Goal: Task Accomplishment & Management: Manage account settings

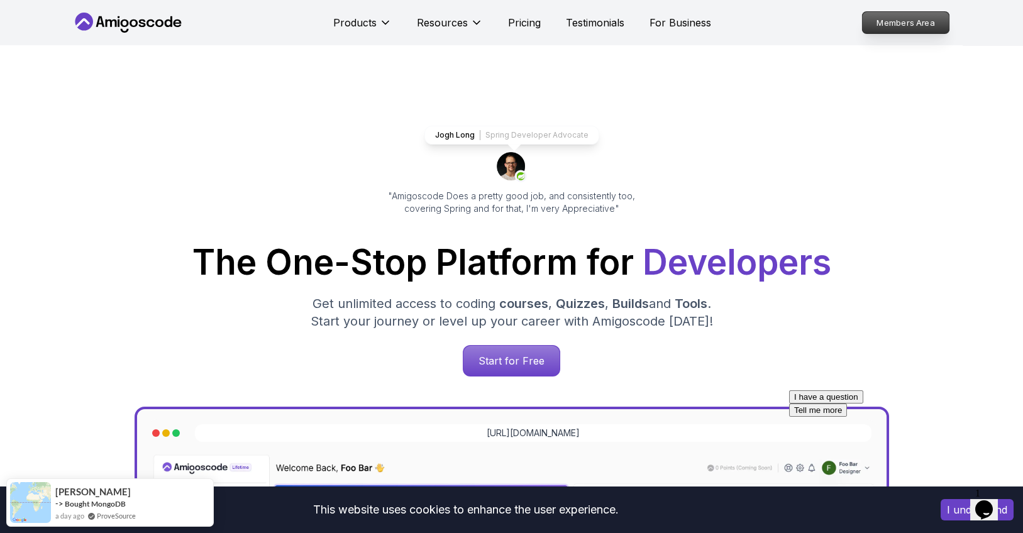
click at [898, 21] on p "Members Area" at bounding box center [905, 22] width 87 height 21
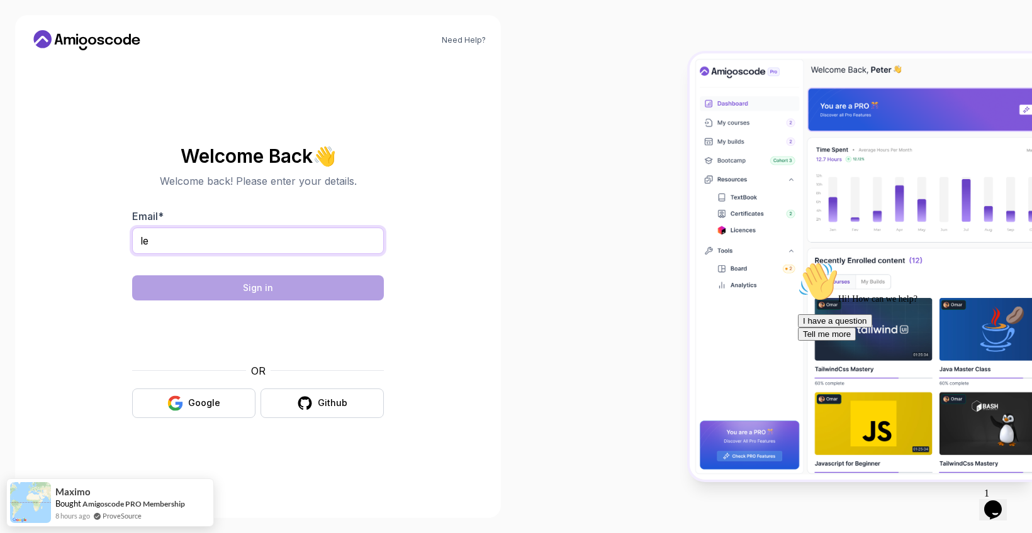
type input "l"
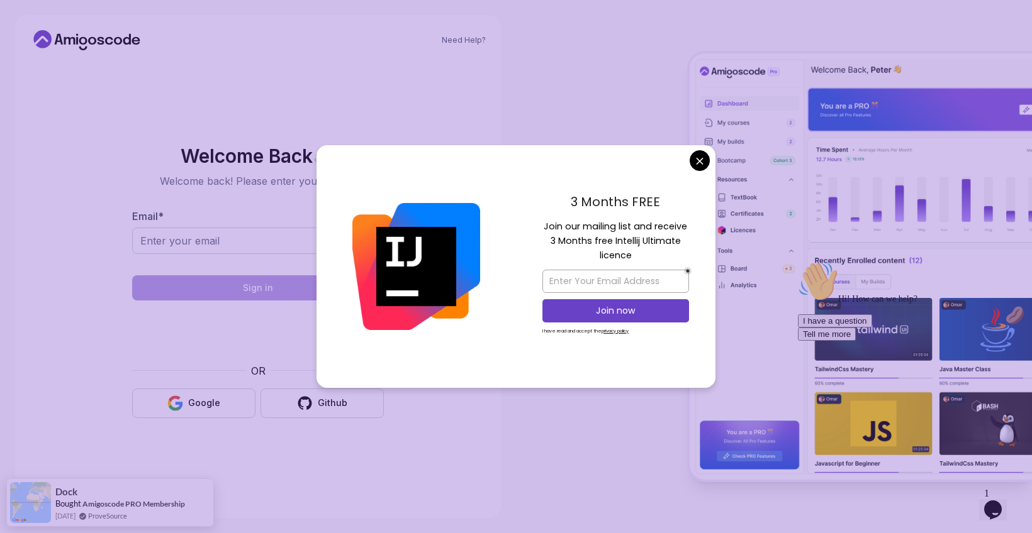
click at [701, 167] on body "Need Help? Welcome Back 👋 Welcome back! Please enter your details. Email * Sign…" at bounding box center [516, 266] width 1032 height 533
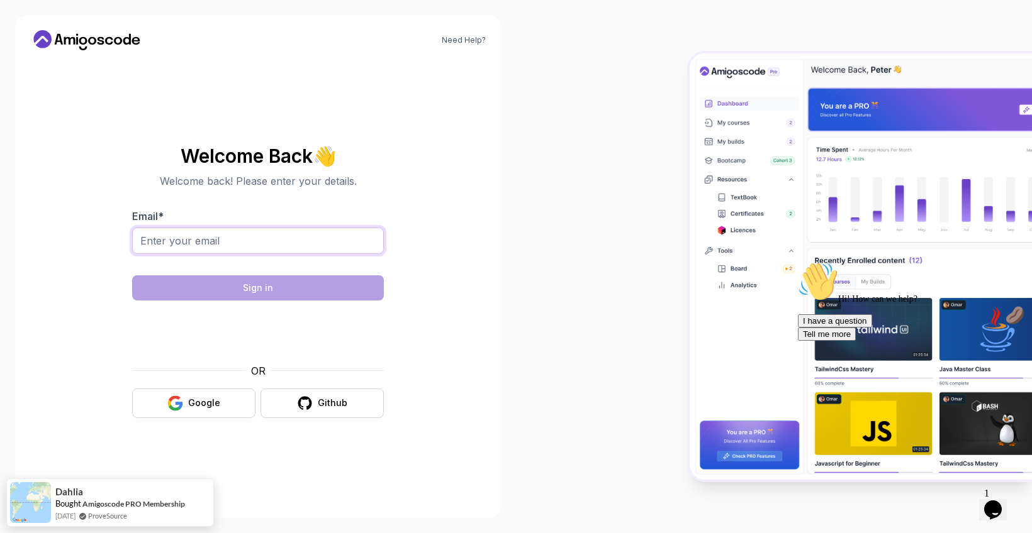
click at [306, 239] on input "Email *" at bounding box center [258, 241] width 252 height 26
type input "leandro_valenzuela@hotmail.com"
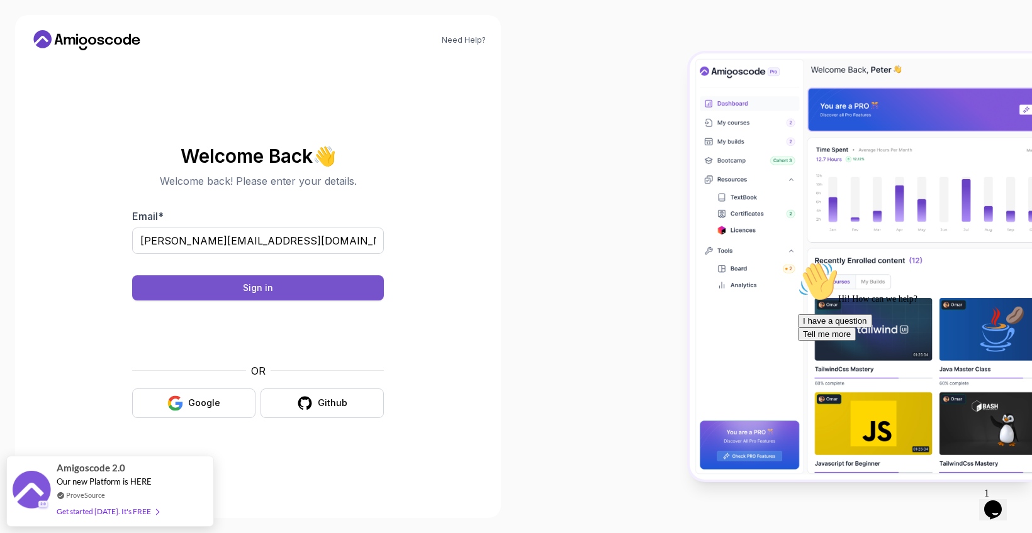
click at [347, 289] on button "Sign in" at bounding box center [258, 288] width 252 height 25
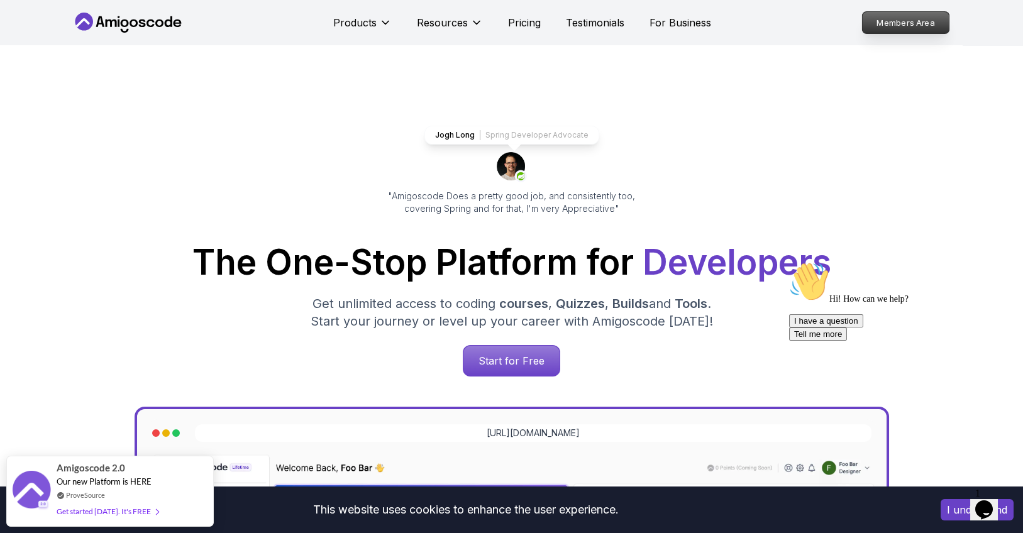
click at [914, 24] on p "Members Area" at bounding box center [905, 22] width 87 height 21
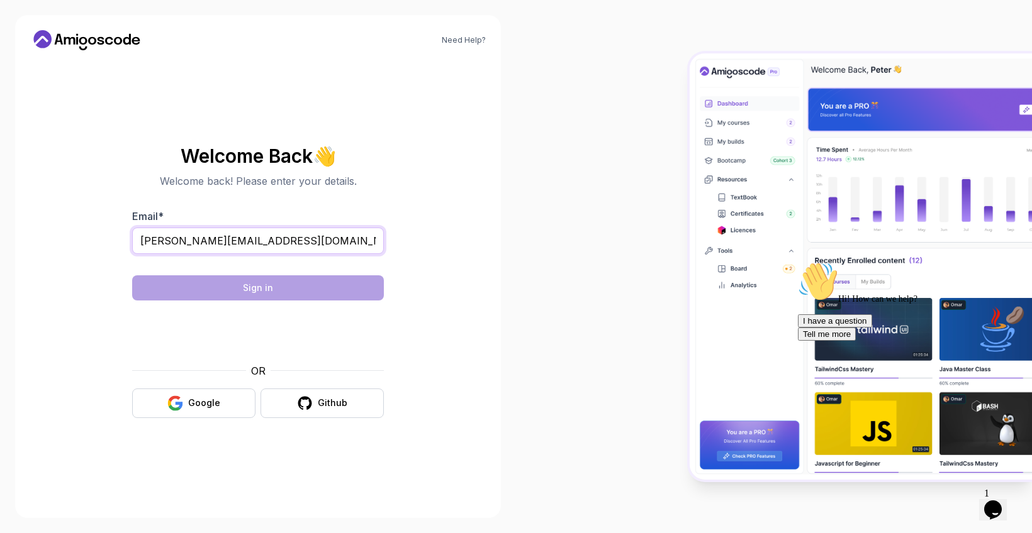
type input "leandro.valenzuela.a.v@outlook.com"
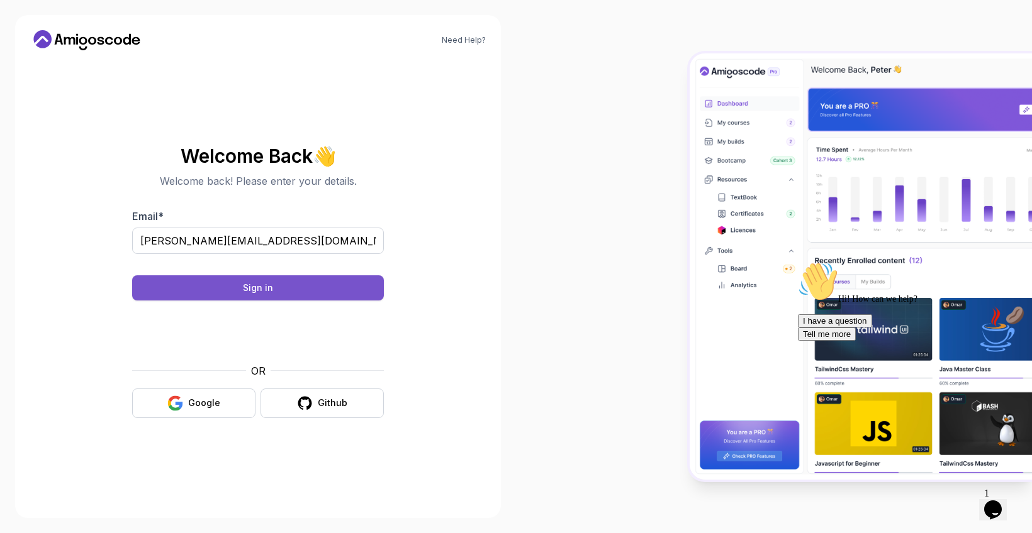
click at [206, 296] on button "Sign in" at bounding box center [258, 288] width 252 height 25
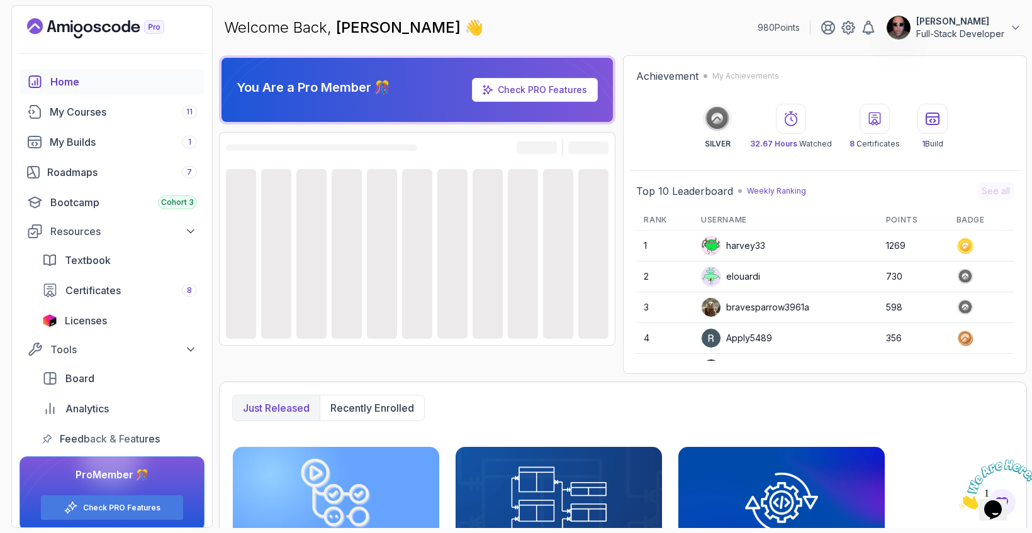
click at [1003, 29] on p "Full-Stack Developer" at bounding box center [960, 34] width 88 height 13
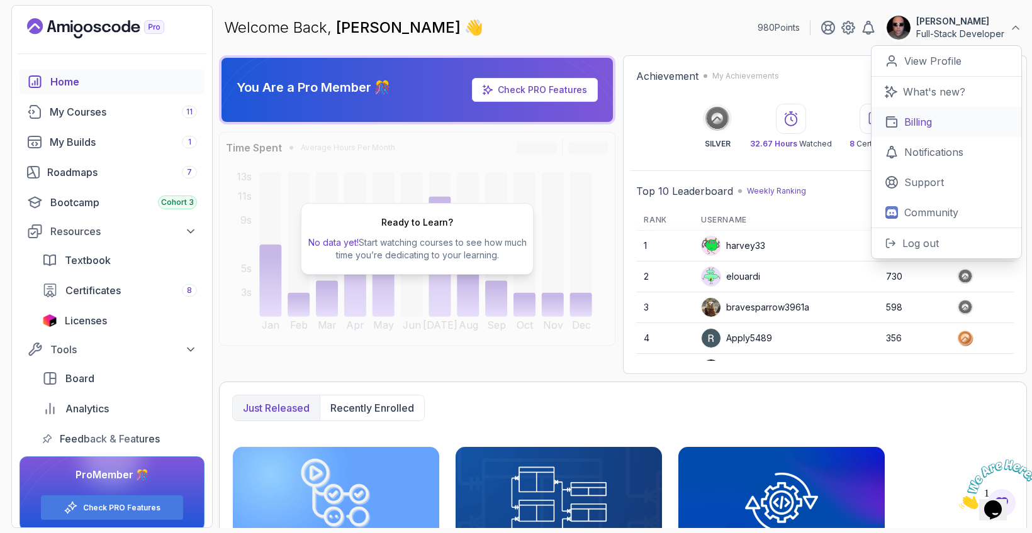
click at [918, 115] on p "Billing" at bounding box center [918, 121] width 28 height 15
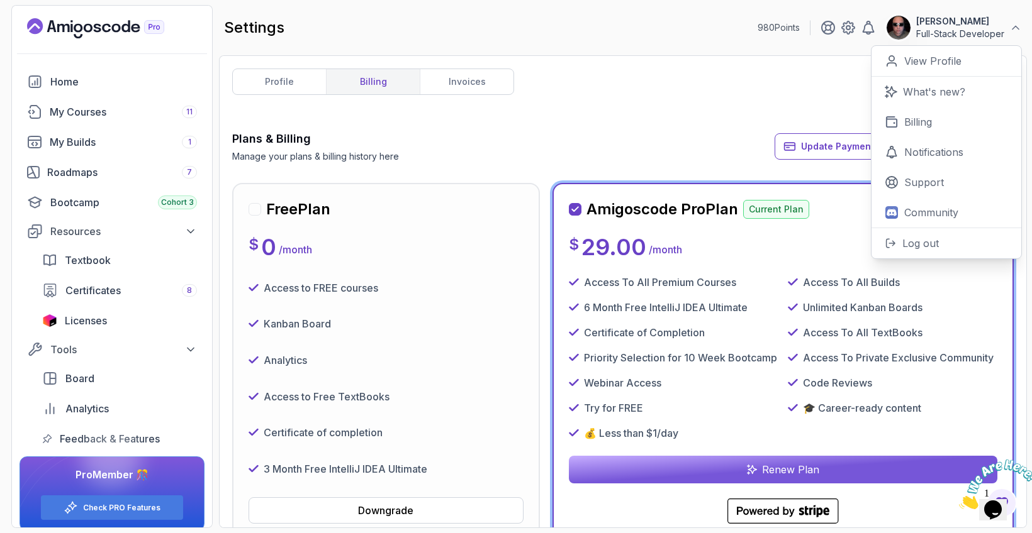
click at [531, 125] on div "profile billing invoices Plans & Billing Manage your plans & billing history he…" at bounding box center [622, 292] width 781 height 447
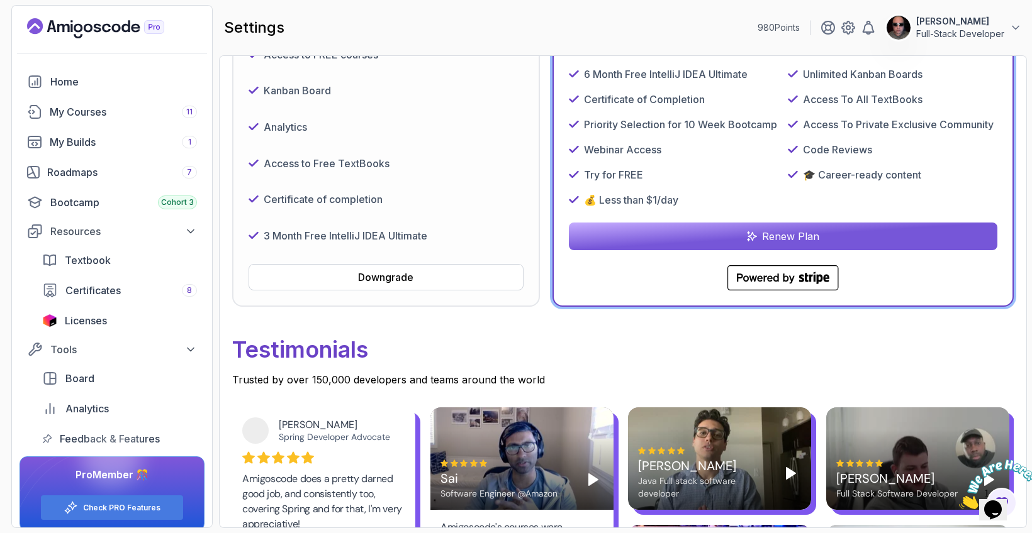
scroll to position [365, 0]
